Goal: Find specific page/section: Find specific page/section

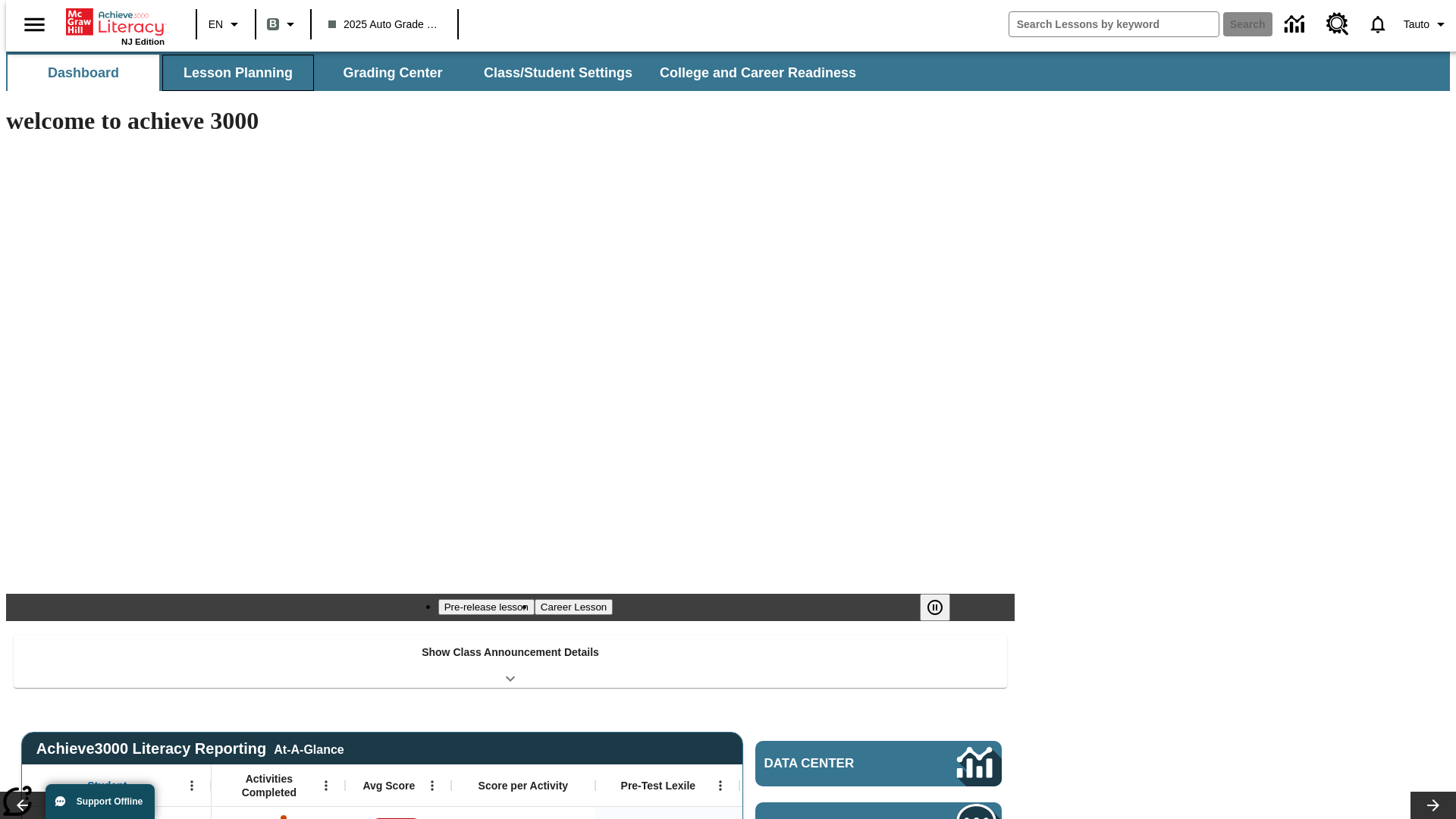
click at [232, 73] on button "Lesson Planning" at bounding box center [238, 73] width 152 height 37
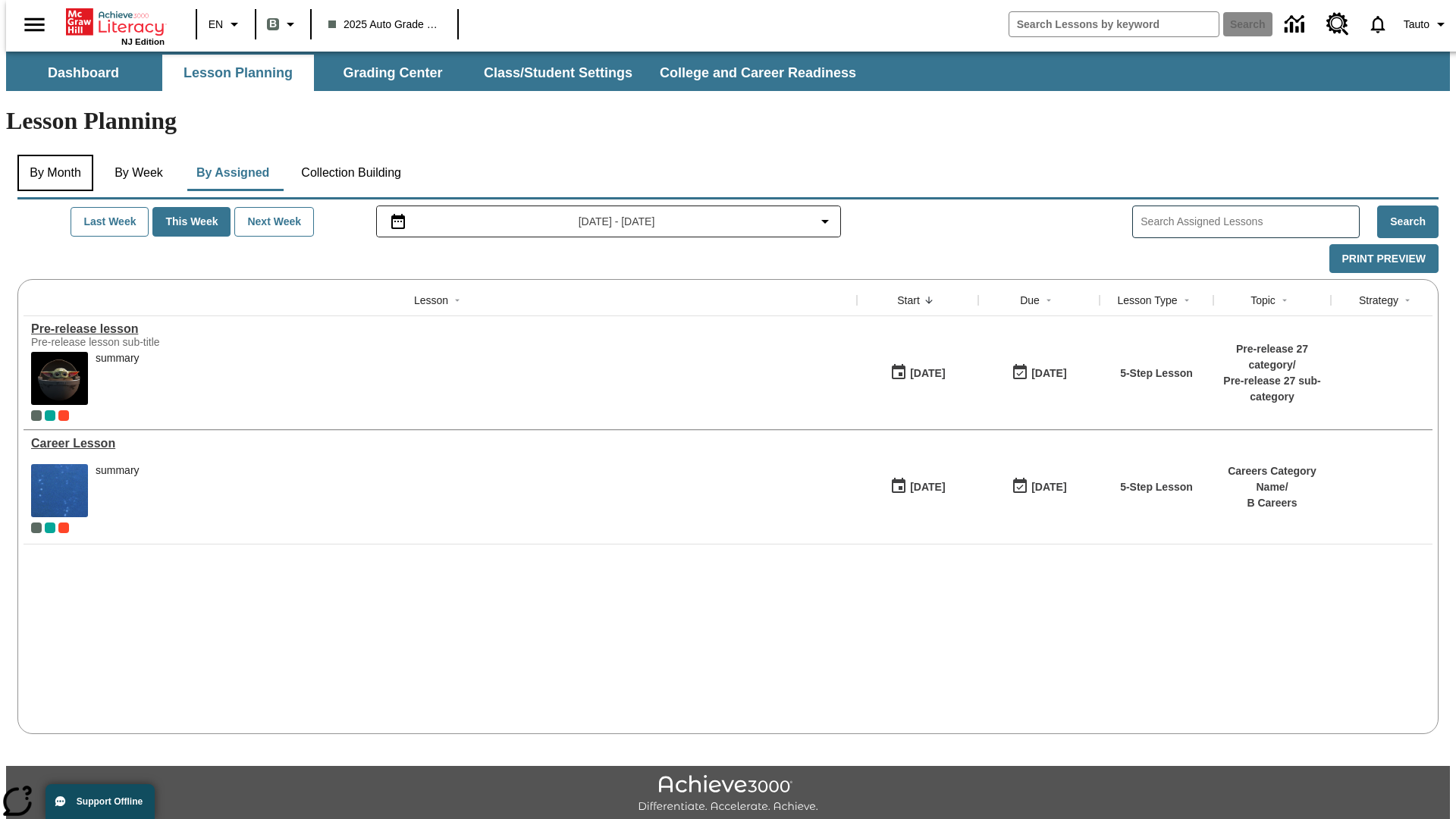
click at [51, 155] on button "By Month" at bounding box center [55, 173] width 76 height 37
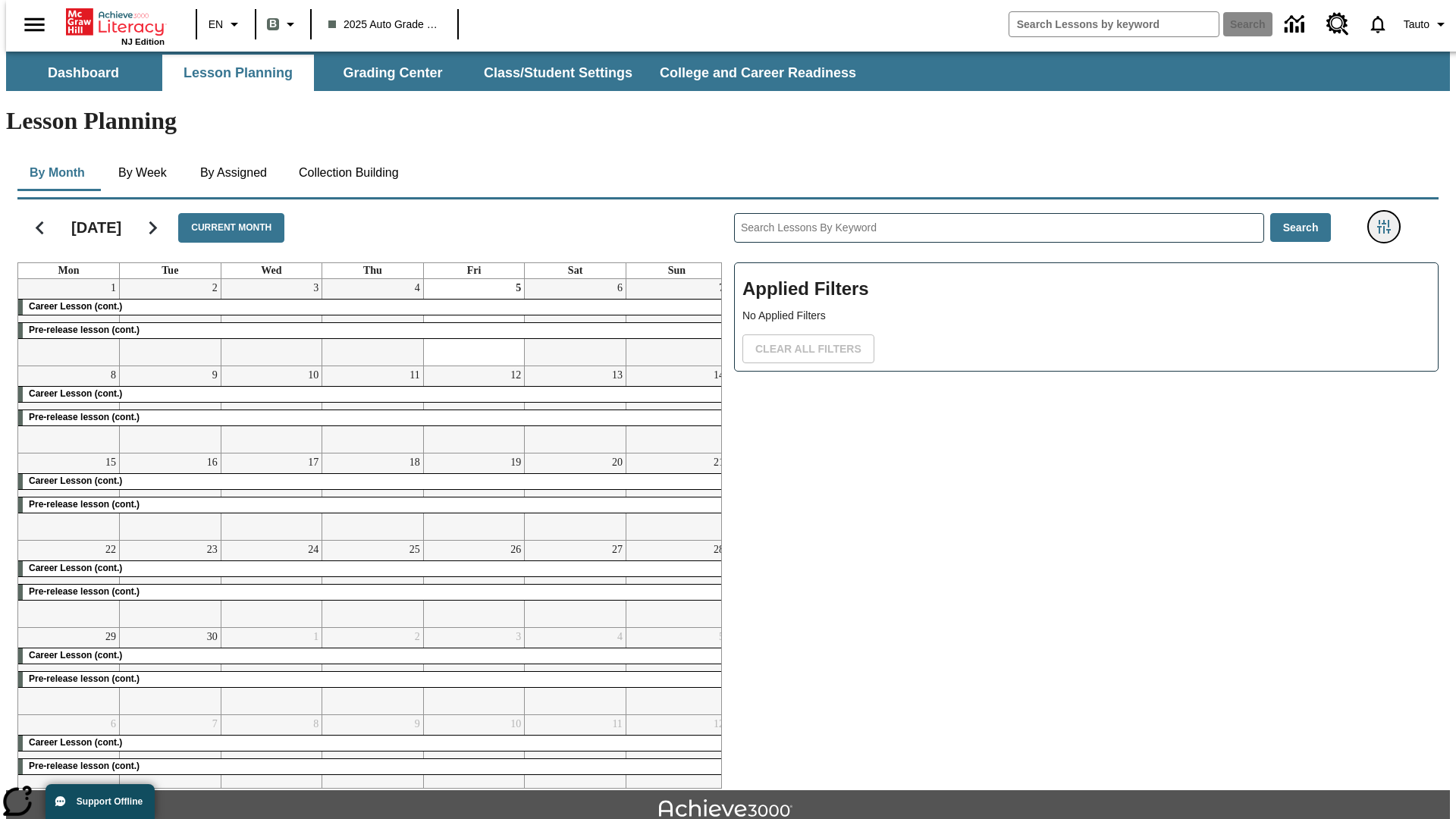
click at [1388, 220] on icon "Filters Side menu" at bounding box center [1384, 227] width 14 height 14
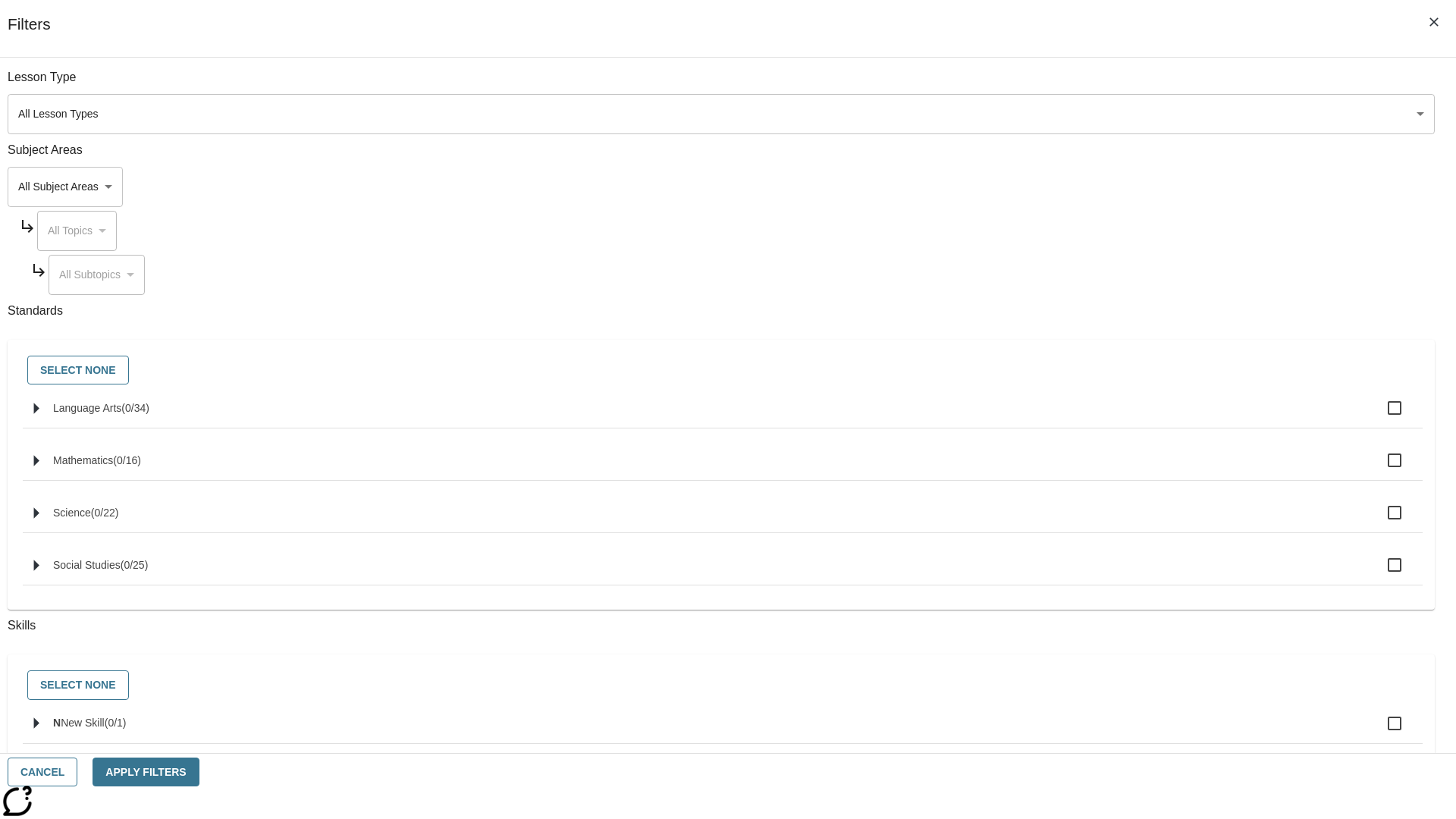
click at [1091, 539] on body "Skip to main content NJ Edition EN B 2025 Auto Grade 1 B Search 0 Tauto Dashboa…" at bounding box center [728, 470] width 1444 height 837
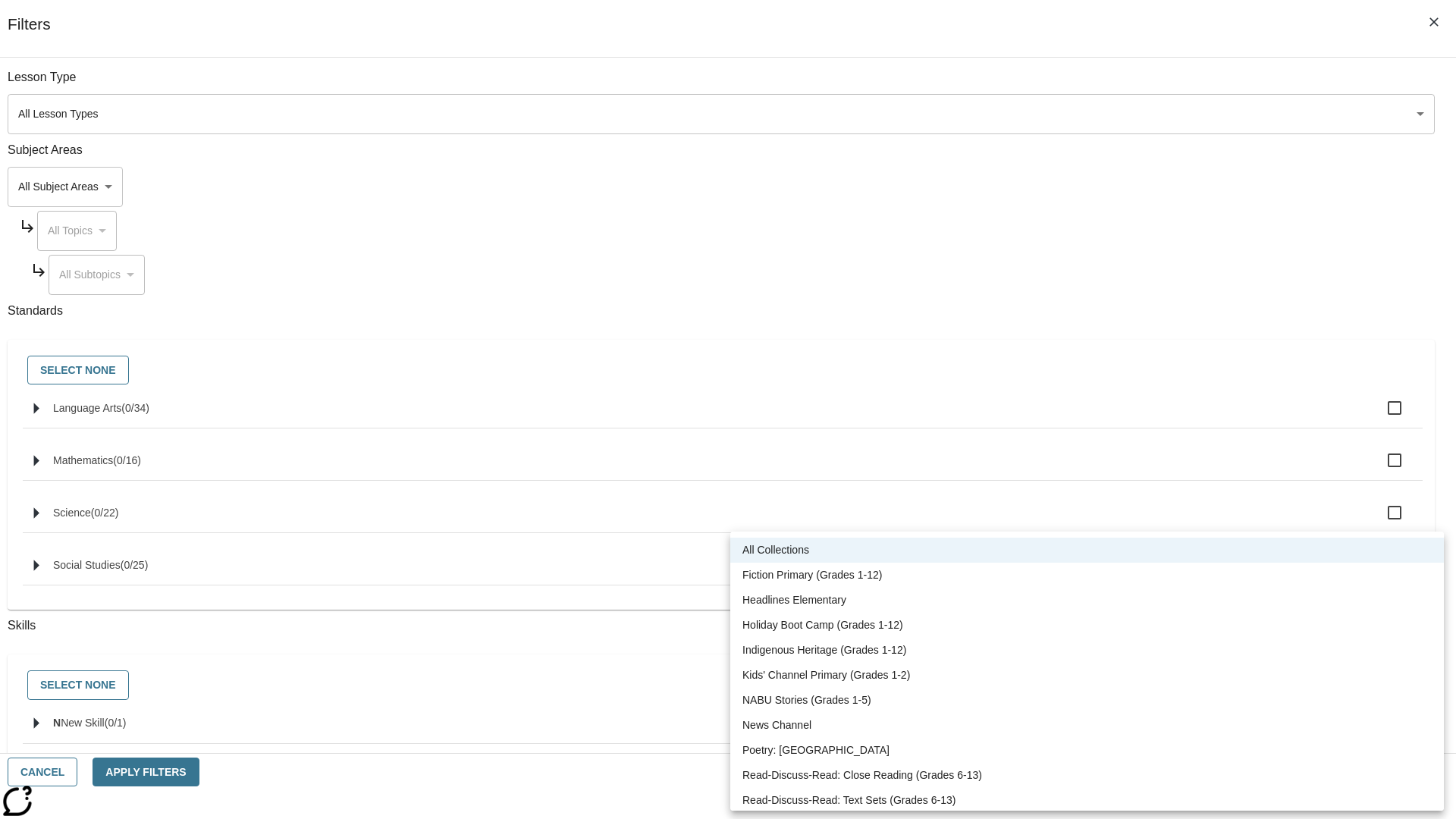
scroll to position [631, 0]
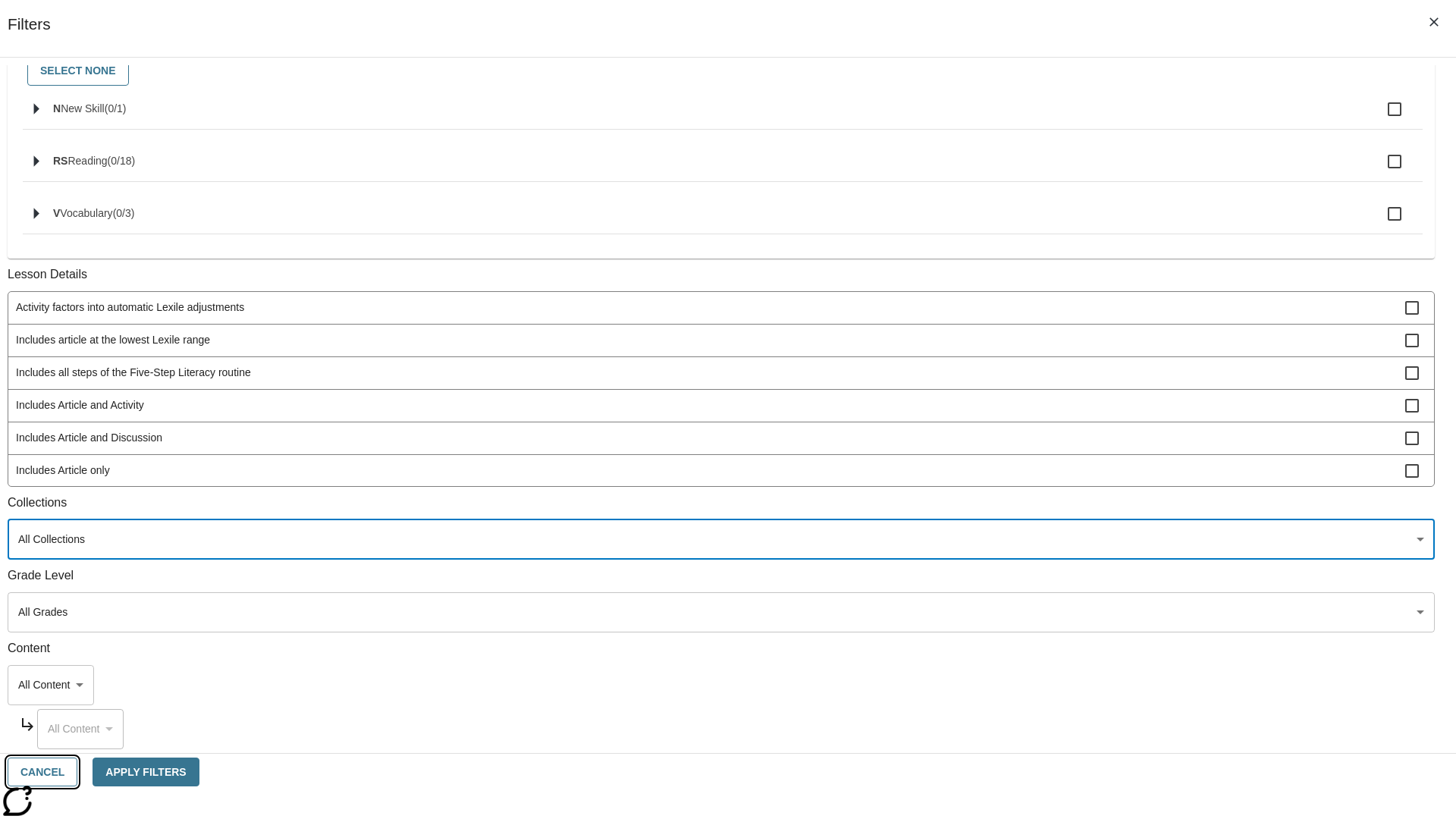
click at [77, 772] on button "Cancel" at bounding box center [42, 772] width 70 height 30
click at [110, 21] on icon "Home" at bounding box center [116, 22] width 101 height 31
